Goal: Transaction & Acquisition: Purchase product/service

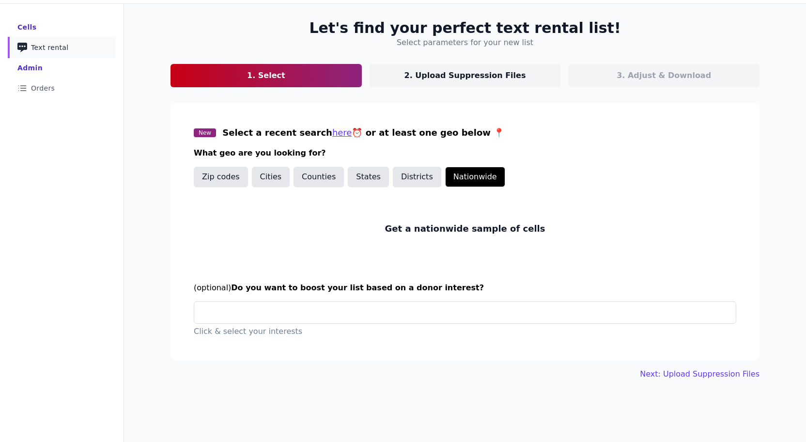
scroll to position [47, 0]
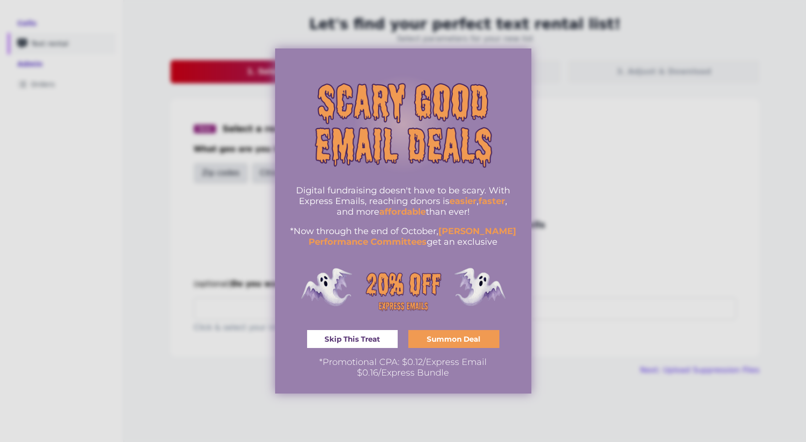
click at [596, 187] on div at bounding box center [403, 221] width 806 height 442
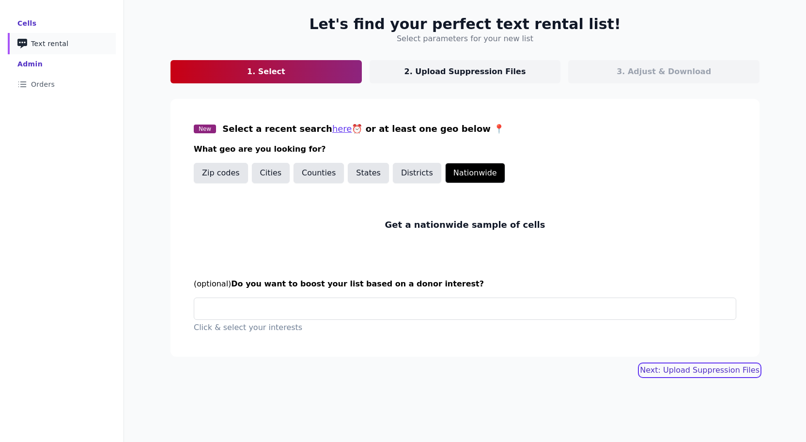
click at [690, 368] on link "Next: Upload Suppression Files" at bounding box center [700, 370] width 120 height 12
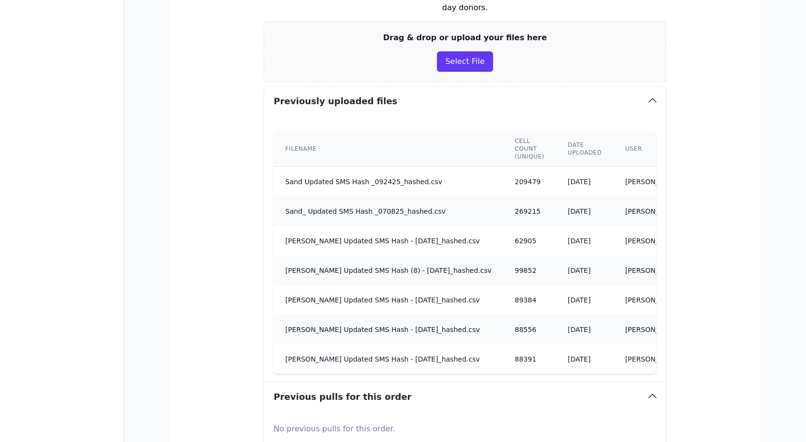
scroll to position [221, 0]
click at [461, 59] on button "Select File" at bounding box center [465, 62] width 56 height 20
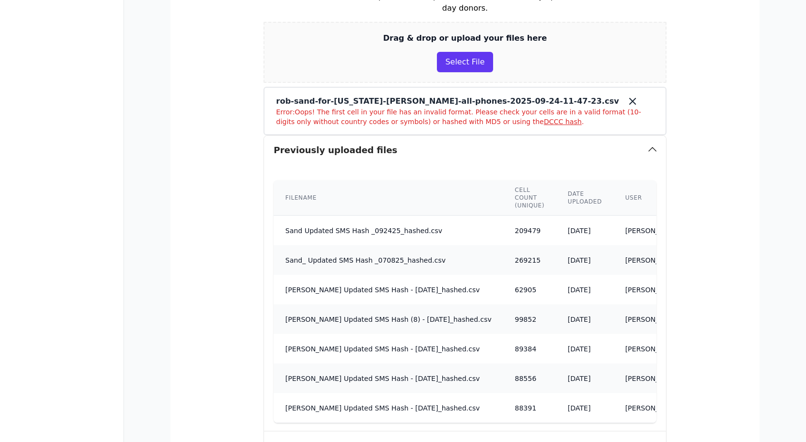
click at [627, 99] on icon at bounding box center [633, 101] width 12 height 12
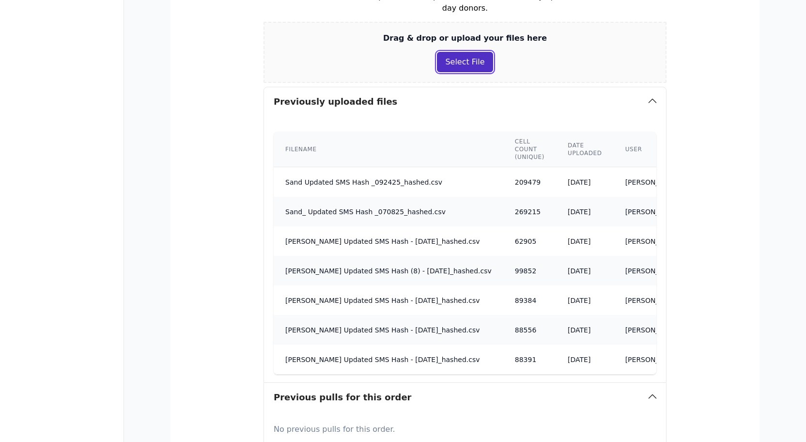
click at [458, 65] on button "Select File" at bounding box center [465, 62] width 56 height 20
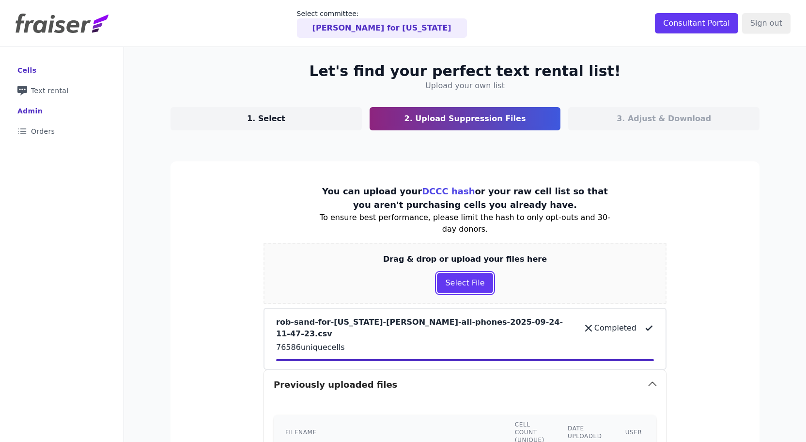
scroll to position [2, 0]
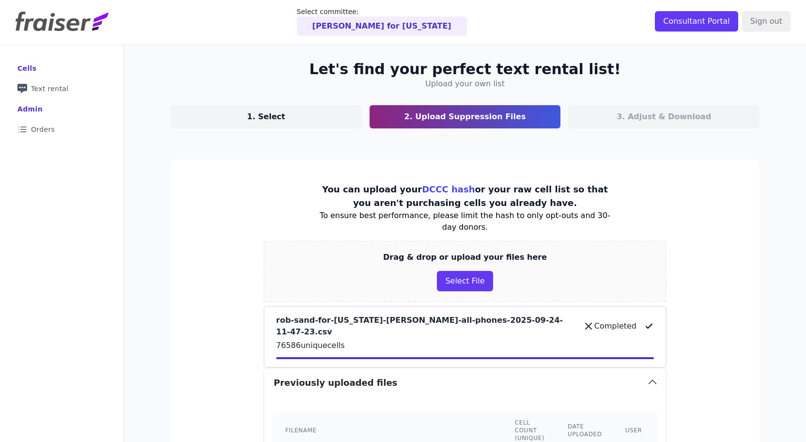
click at [259, 117] on p "1. Select" at bounding box center [266, 117] width 38 height 12
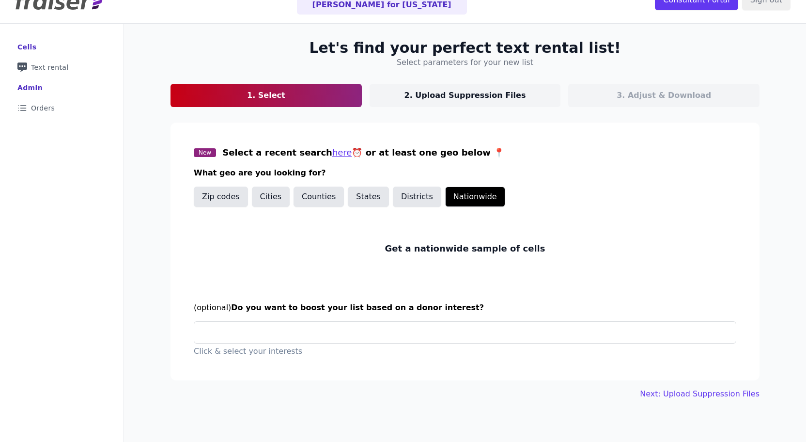
scroll to position [40, 0]
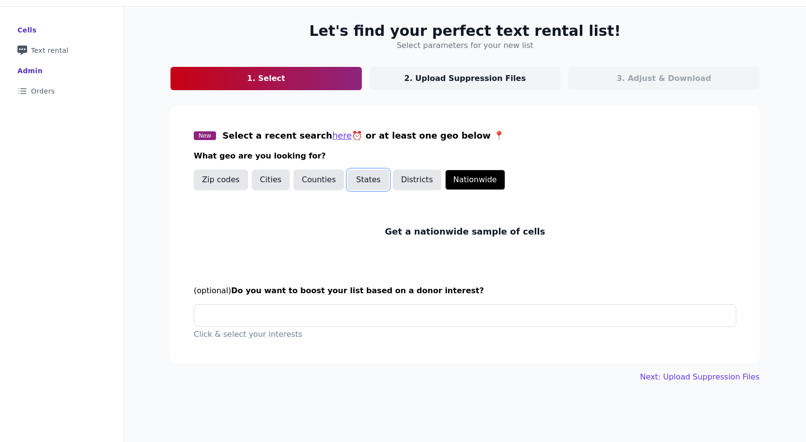
click at [353, 182] on button "States" at bounding box center [368, 180] width 41 height 20
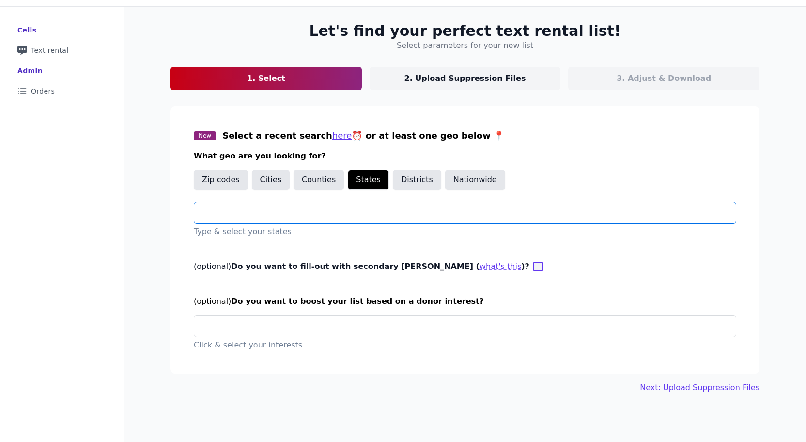
click at [338, 209] on input "text" at bounding box center [469, 213] width 534 height 12
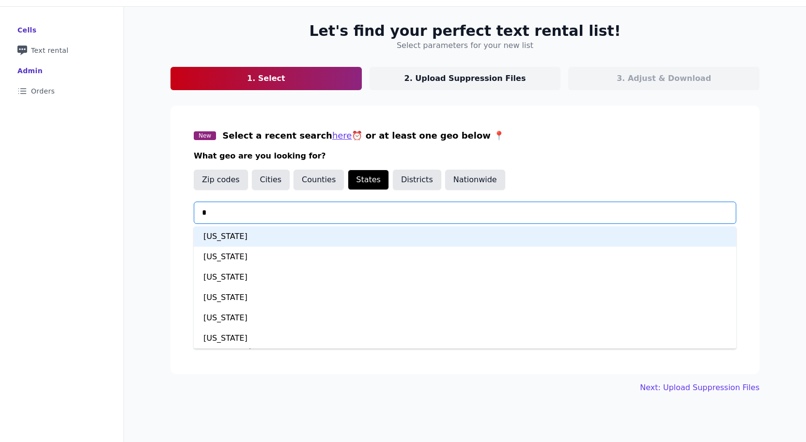
type input "**"
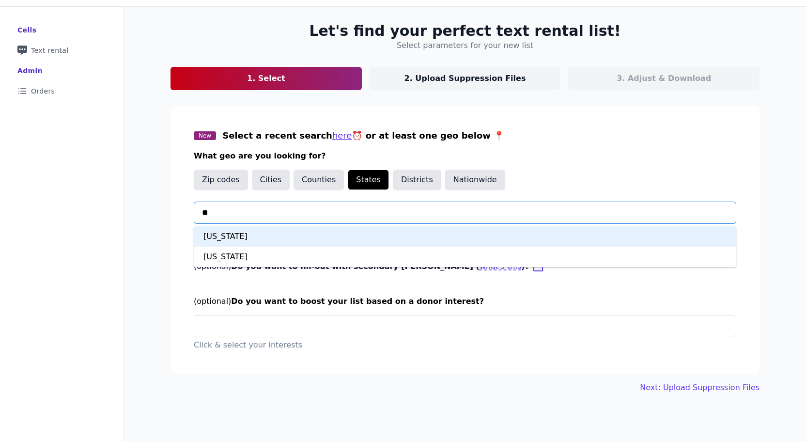
click at [320, 236] on div "Iowa" at bounding box center [465, 236] width 543 height 20
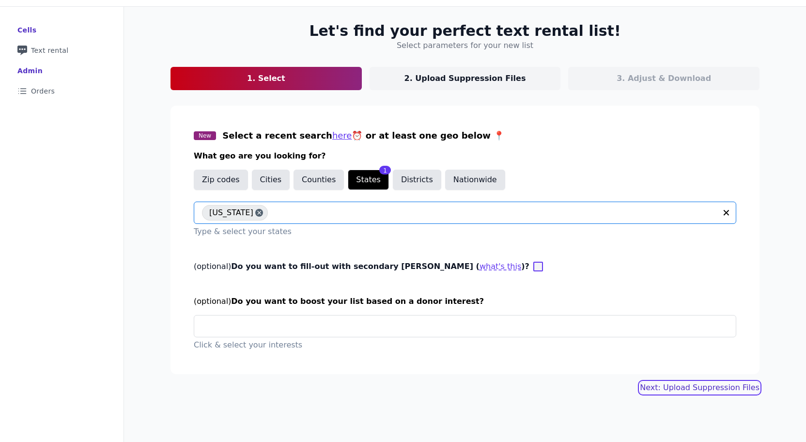
click at [691, 388] on link "Next: Upload Suppression Files" at bounding box center [700, 388] width 120 height 12
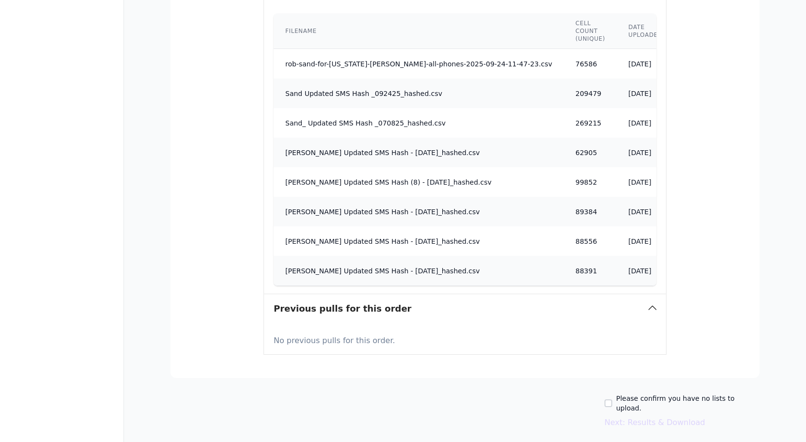
scroll to position [415, 0]
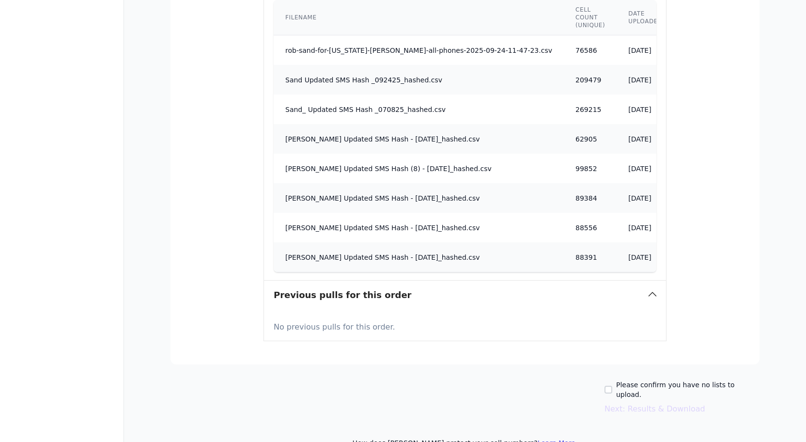
click at [635, 380] on label "Please confirm you have no lists to upload." at bounding box center [687, 389] width 143 height 19
click at [612, 386] on input "Please confirm you have no lists to upload." at bounding box center [609, 390] width 8 height 8
checkbox input "true"
click at [643, 403] on button "Next: Results & Download" at bounding box center [655, 409] width 101 height 12
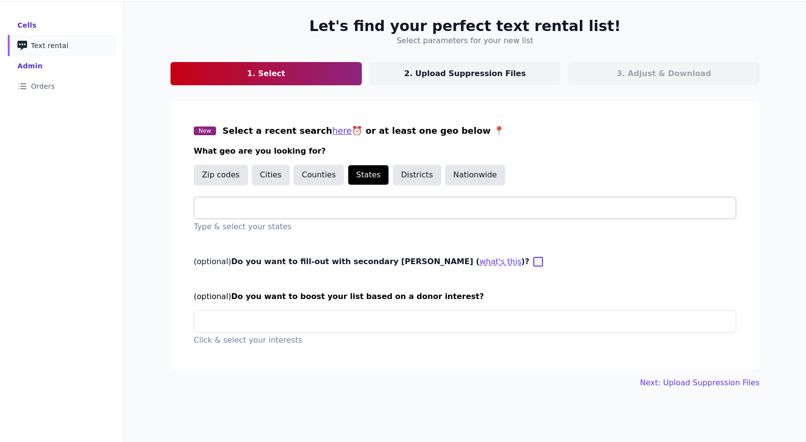
scroll to position [47, 0]
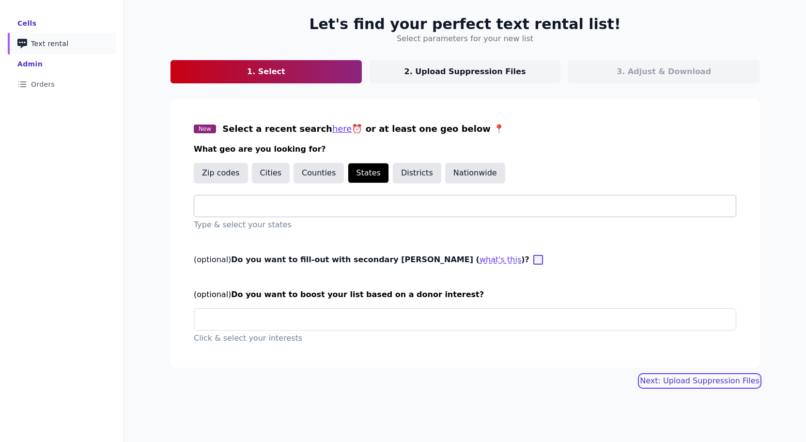
click at [659, 379] on button "Next: Upload Suppression Files" at bounding box center [700, 381] width 120 height 12
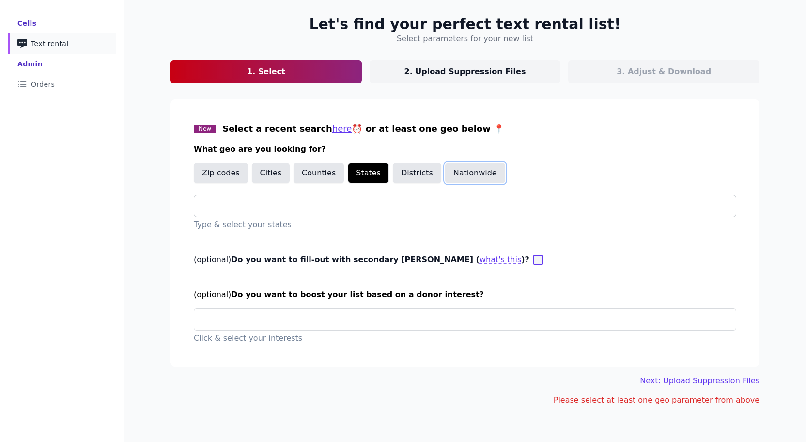
drag, startPoint x: 464, startPoint y: 173, endPoint x: 469, endPoint y: 178, distance: 7.6
click at [463, 173] on button "Nationwide" at bounding box center [475, 173] width 60 height 20
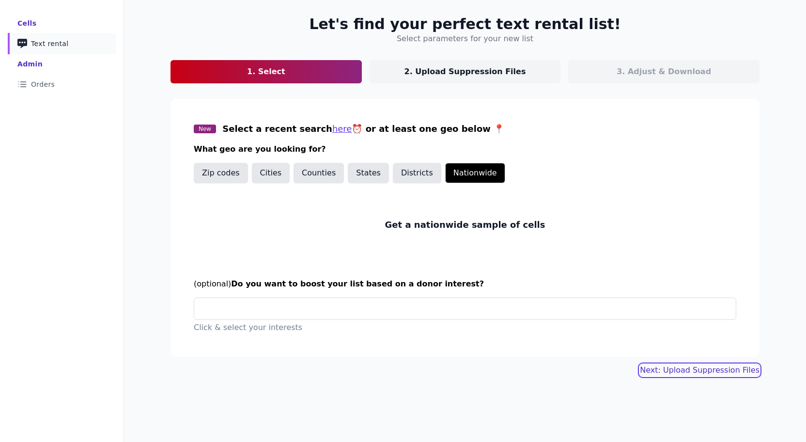
click at [686, 372] on link "Next: Upload Suppression Files" at bounding box center [700, 370] width 120 height 12
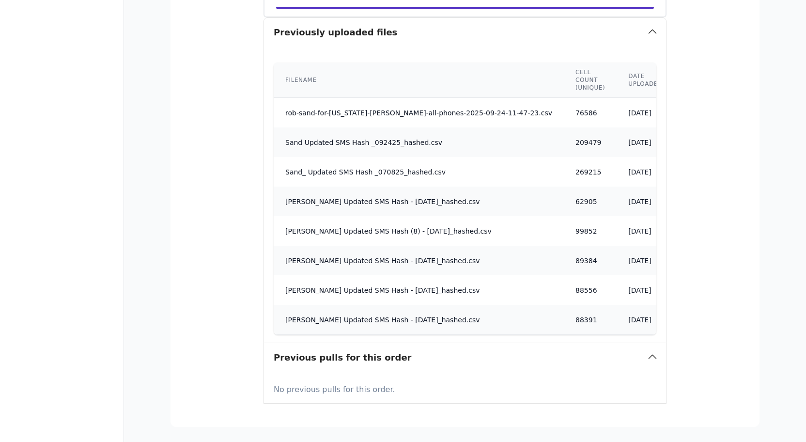
scroll to position [415, 0]
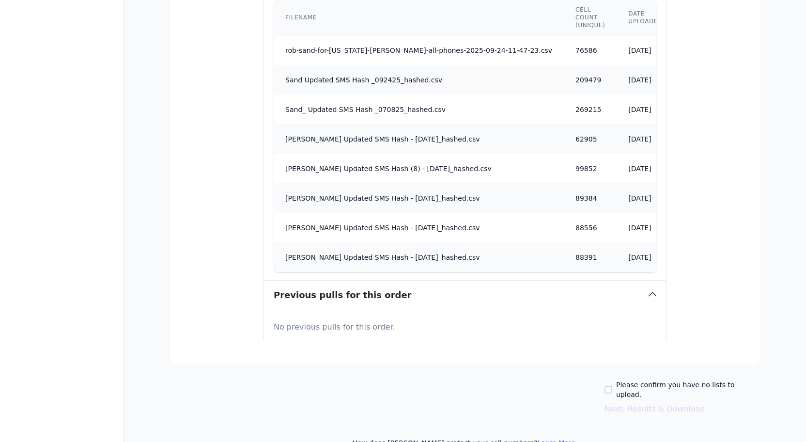
click at [653, 380] on label "Please confirm you have no lists to upload." at bounding box center [687, 389] width 143 height 19
click at [612, 386] on input "Please confirm you have no lists to upload." at bounding box center [609, 390] width 8 height 8
checkbox input "true"
click at [662, 403] on button "Next: Results & Download" at bounding box center [655, 409] width 101 height 12
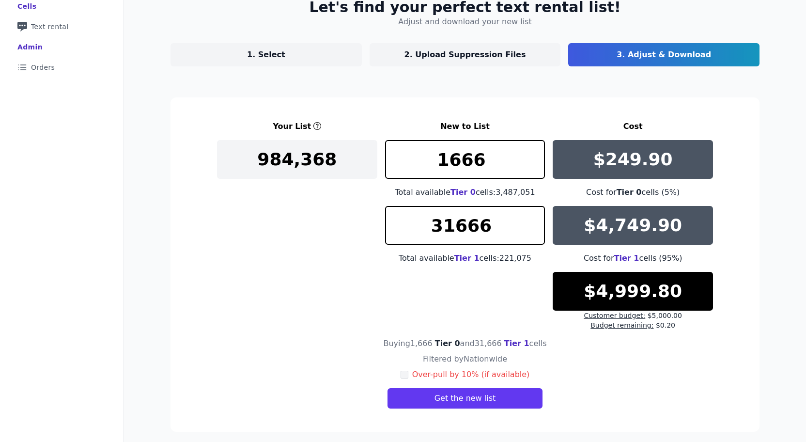
scroll to position [64, 0]
